Goal: Book appointment/travel/reservation

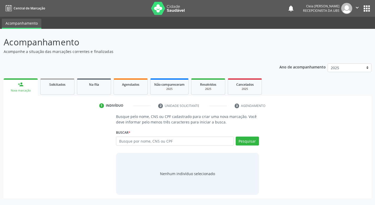
click at [184, 142] on input "text" at bounding box center [175, 140] width 118 height 9
type input "707704641147510"
click at [253, 139] on button "Pesquisar" at bounding box center [247, 140] width 23 height 9
type input "707704641147510"
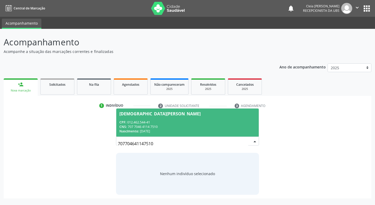
click at [200, 121] on div "CPF: 012.462.544-41" at bounding box center [187, 122] width 136 height 4
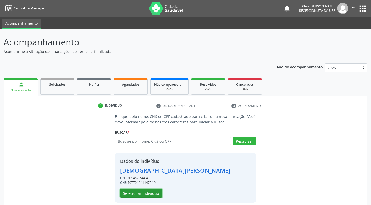
click at [136, 195] on button "Selecionar indivíduo" at bounding box center [141, 193] width 42 height 9
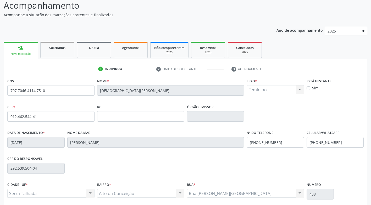
scroll to position [79, 0]
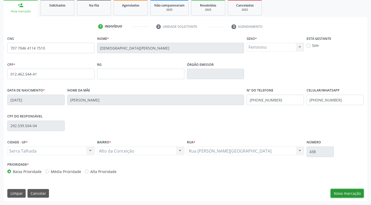
click at [341, 194] on button "Nova marcação" at bounding box center [347, 193] width 33 height 9
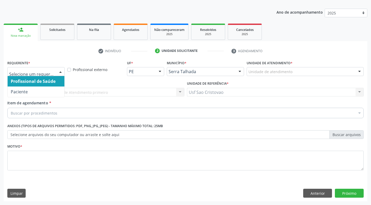
click at [59, 71] on div at bounding box center [61, 71] width 8 height 9
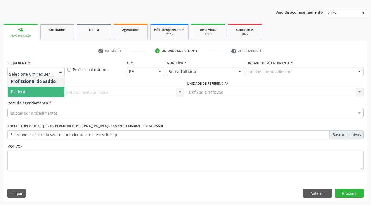
click at [51, 90] on span "Paciente" at bounding box center [36, 91] width 57 height 10
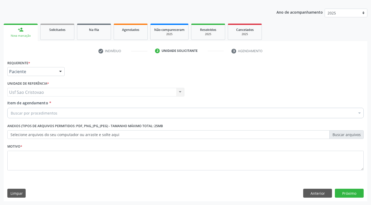
click at [57, 113] on div "Buscar por procedimentos" at bounding box center [185, 113] width 356 height 10
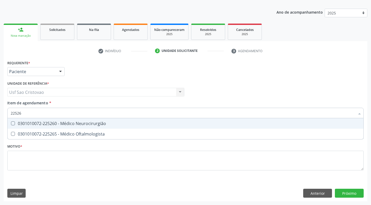
type input "225265"
click at [15, 124] on div "0301010072-225265 - Médico Oftalmologista" at bounding box center [186, 123] width 350 height 4
checkbox Oftalmologista "true"
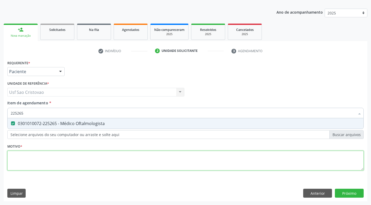
click at [47, 167] on div "Requerente * Paciente Profissional de Saúde Paciente Nenhum resultado encontrad…" at bounding box center [185, 118] width 356 height 119
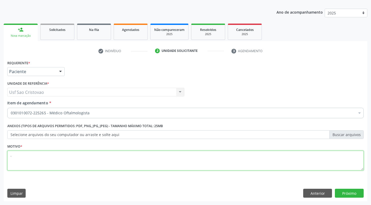
type textarea "."
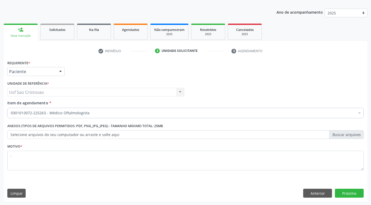
click at [99, 190] on div "Limpar Anterior Próximo" at bounding box center [185, 193] width 356 height 9
click at [344, 193] on button "Próximo" at bounding box center [349, 193] width 29 height 9
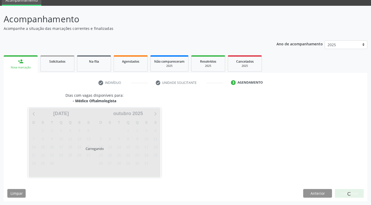
scroll to position [23, 0]
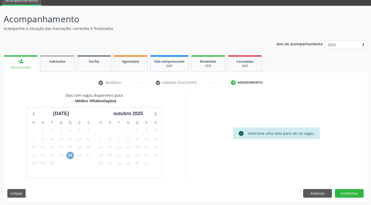
click at [69, 152] on span "25" at bounding box center [70, 155] width 7 height 7
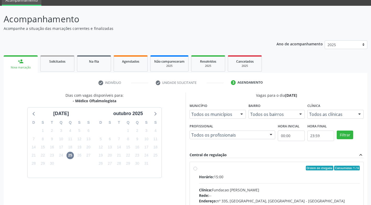
click at [199, 169] on label "Ordem de chegada Consumidos: 1 / 6 Horário: 15:00 Clínica: Fundacao [PERSON_NAM…" at bounding box center [279, 205] width 161 height 80
click at [194, 169] on input "Ordem de chegada Consumidos: 1 / 6 Horário: 15:00 Clínica: Fundacao [PERSON_NAM…" at bounding box center [195, 167] width 4 height 5
radio input "true"
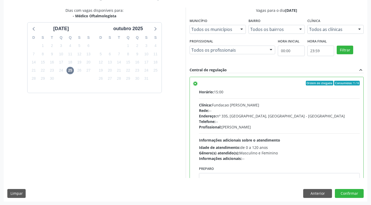
scroll to position [108, 0]
click at [347, 194] on button "Confirmar" at bounding box center [349, 193] width 29 height 9
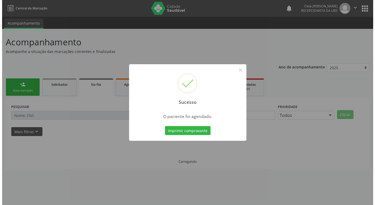
scroll to position [0, 0]
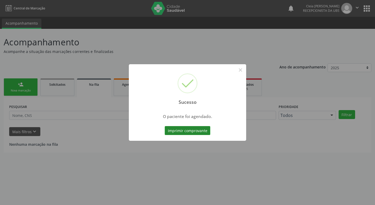
click at [181, 129] on button "Imprimir comprovante" at bounding box center [188, 130] width 46 height 9
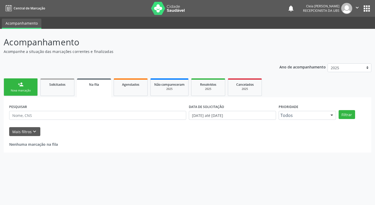
click at [21, 91] on div "Nova marcação" at bounding box center [21, 90] width 26 height 4
